Goal: Entertainment & Leisure: Consume media (video, audio)

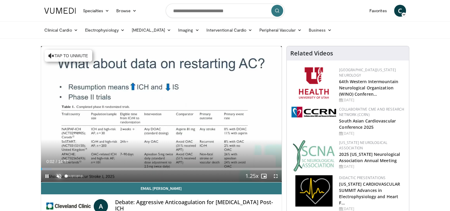
click at [57, 173] on span "Video Player" at bounding box center [59, 176] width 12 height 12
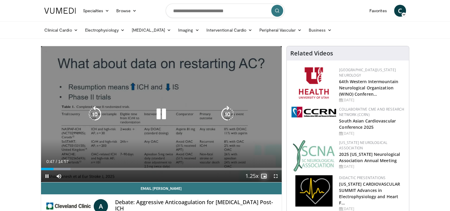
click at [262, 175] on span "Video Player" at bounding box center [264, 176] width 12 height 12
